Goal: Information Seeking & Learning: Learn about a topic

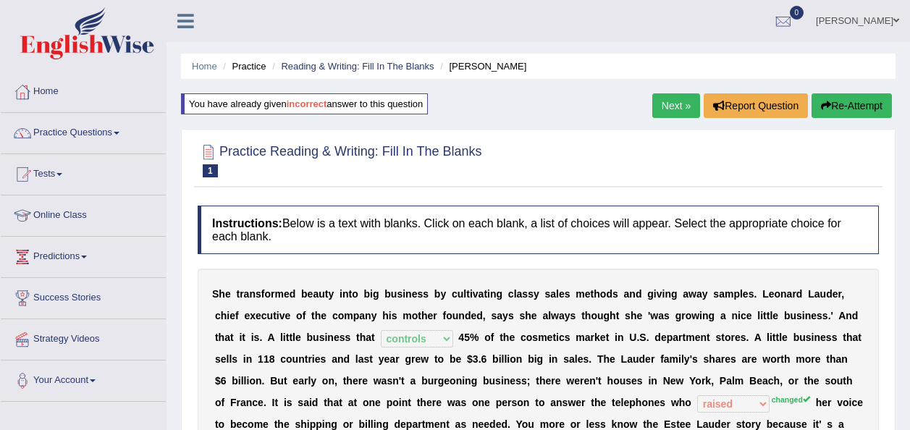
select select "controls"
select select "raised"
select select "enterprise"
select select "stalked"
select select "potent"
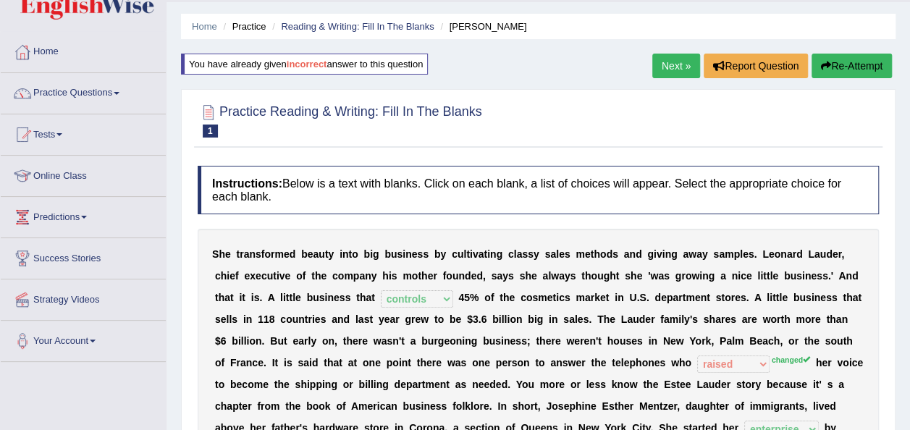
scroll to position [22, 0]
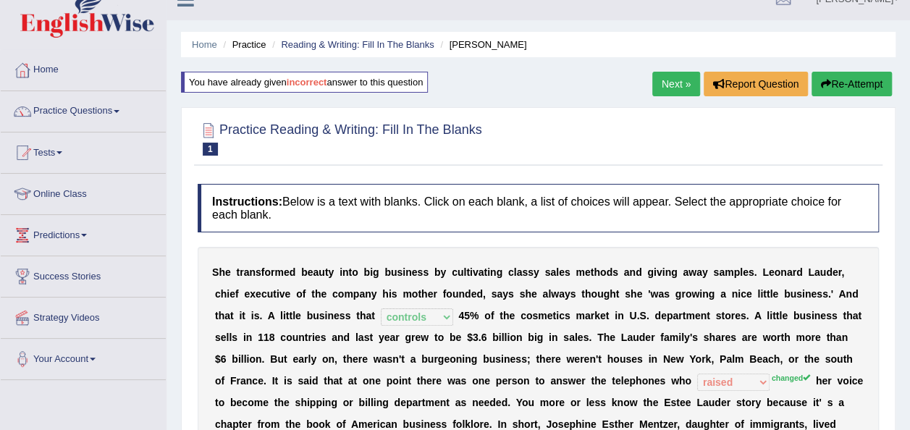
click at [675, 77] on link "Next »" at bounding box center [676, 84] width 48 height 25
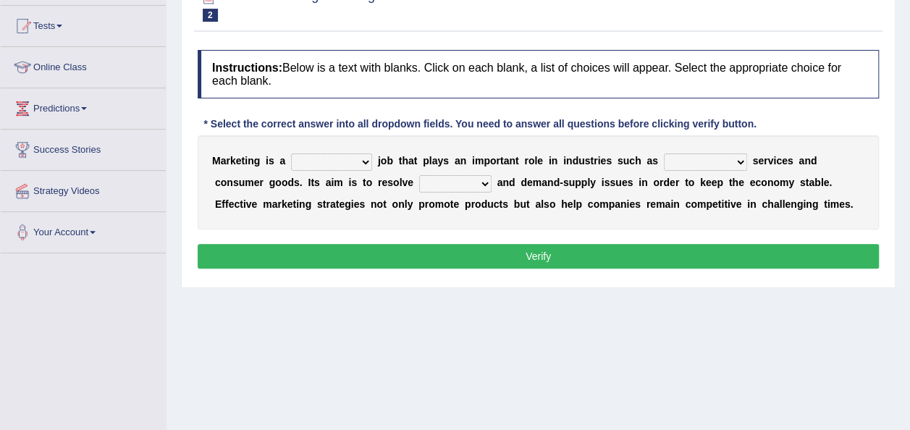
scroll to position [167, 0]
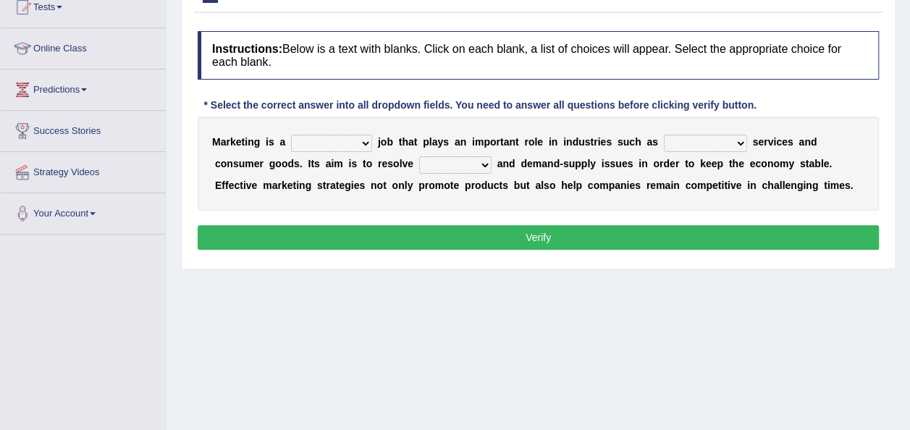
click at [355, 138] on select "professional flexible parochial descriptive" at bounding box center [331, 143] width 81 height 17
select select "professional"
click at [291, 135] on select "professional flexible parochial descriptive" at bounding box center [331, 143] width 81 height 17
click at [704, 140] on select "civil financial conventional foremost" at bounding box center [705, 143] width 83 height 17
select select "financial"
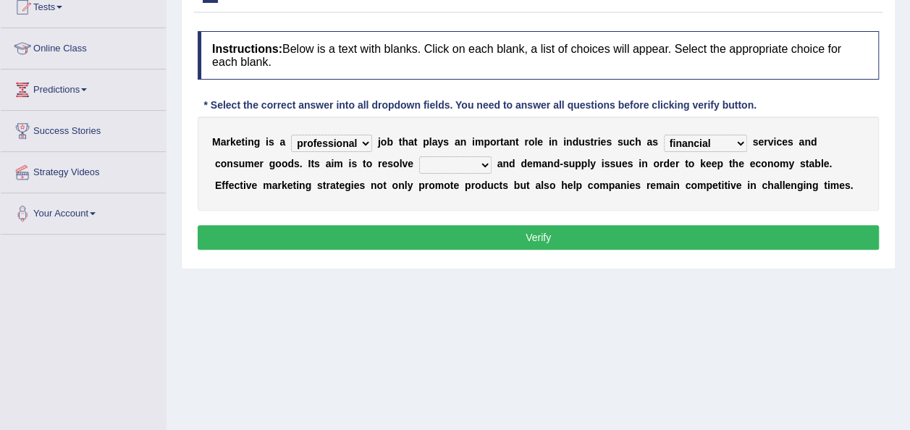
click at [664, 135] on select "civil financial conventional foremost" at bounding box center [705, 143] width 83 height 17
click at [420, 164] on select "imbalance excess symmetry budget" at bounding box center [455, 164] width 72 height 17
select select "imbalance"
click at [419, 156] on select "imbalance excess symmetry budget" at bounding box center [455, 164] width 72 height 17
click at [402, 246] on button "Verify" at bounding box center [538, 237] width 681 height 25
